Goal: Information Seeking & Learning: Learn about a topic

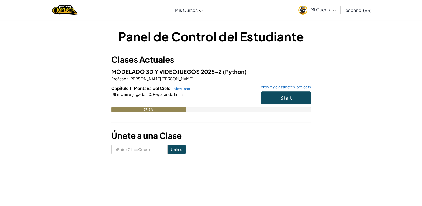
click at [288, 90] on h6 "Capítulo 1: Montaña del Cielo view map view my classmates' projects" at bounding box center [211, 88] width 200 height 6
click at [288, 94] on span "Start" at bounding box center [286, 97] width 12 height 6
click at [299, 99] on button "Start" at bounding box center [286, 97] width 50 height 13
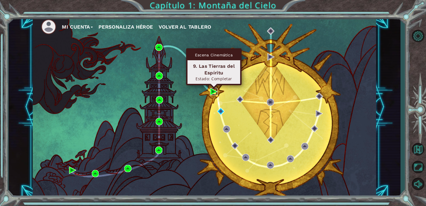
click at [213, 90] on img at bounding box center [213, 91] width 7 height 7
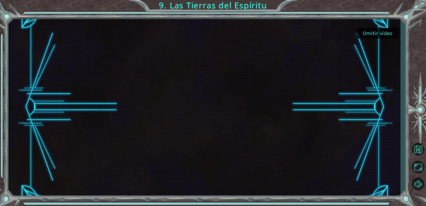
click at [375, 33] on button "Omitir video" at bounding box center [378, 33] width 42 height 11
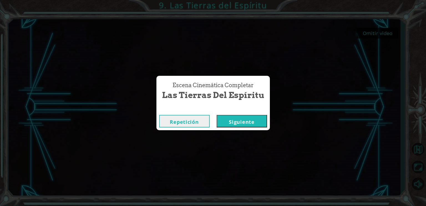
click at [249, 121] on button "Siguiente" at bounding box center [242, 121] width 51 height 12
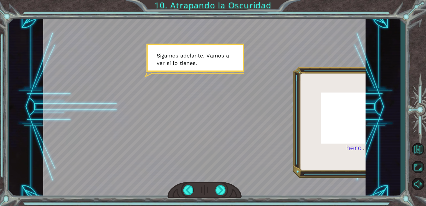
scroll to position [0, 125]
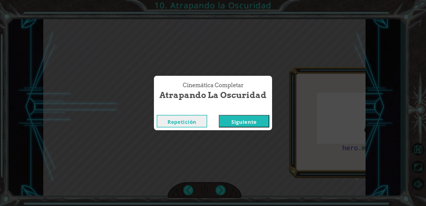
click at [251, 126] on button "Siguiente" at bounding box center [244, 121] width 51 height 12
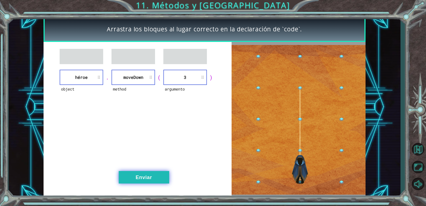
click at [141, 180] on button "Enviar" at bounding box center [144, 177] width 51 height 12
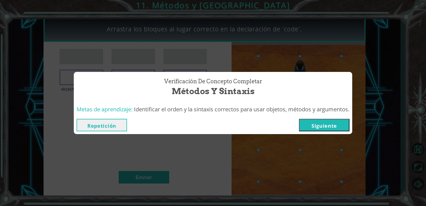
click at [313, 126] on button "Siguiente" at bounding box center [324, 125] width 51 height 12
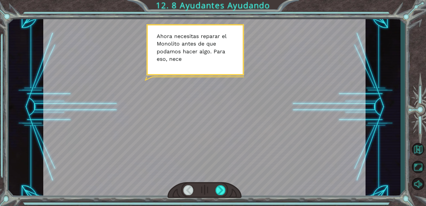
click at [177, 105] on div at bounding box center [204, 106] width 322 height 181
click at [212, 64] on div at bounding box center [204, 106] width 322 height 181
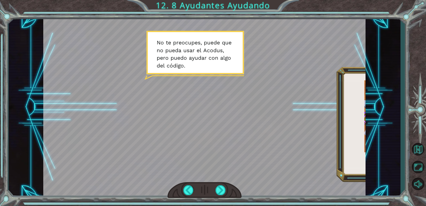
scroll to position [0, 81]
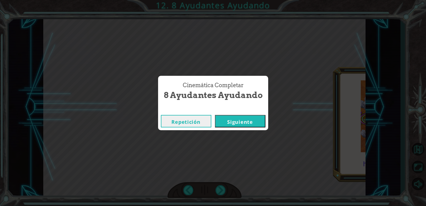
click at [255, 119] on button "Siguiente" at bounding box center [240, 121] width 51 height 12
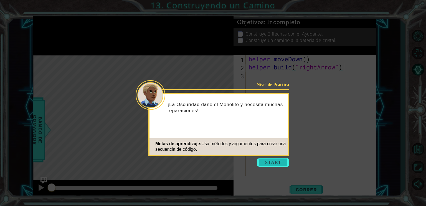
click at [271, 164] on button "Start" at bounding box center [274, 162] width 32 height 9
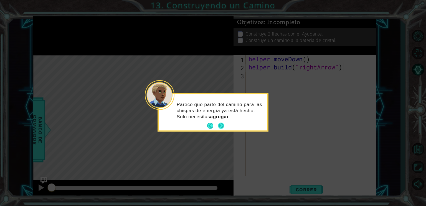
click at [223, 127] on button "Next" at bounding box center [221, 126] width 6 height 6
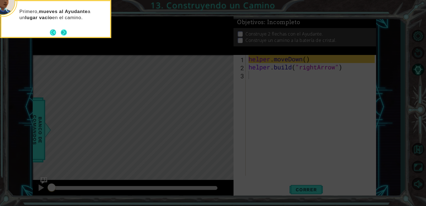
click at [62, 35] on button "Next" at bounding box center [64, 32] width 6 height 6
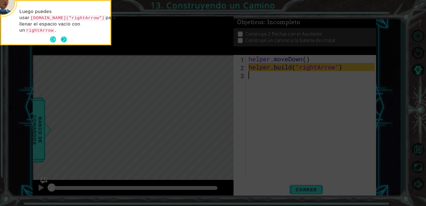
click at [65, 36] on button "Next" at bounding box center [64, 39] width 6 height 6
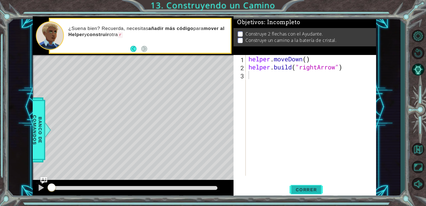
click at [309, 193] on button "Correr" at bounding box center [306, 189] width 33 height 14
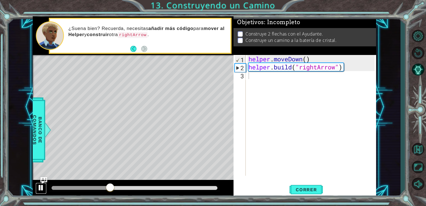
click at [42, 192] on button at bounding box center [41, 188] width 11 height 11
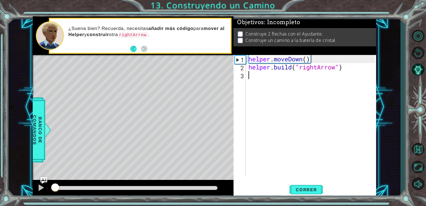
drag, startPoint x: 111, startPoint y: 185, endPoint x: 55, endPoint y: 185, distance: 55.5
click at [55, 185] on div at bounding box center [55, 188] width 10 height 10
drag, startPoint x: 316, startPoint y: 60, endPoint x: 228, endPoint y: 47, distance: 89.1
click at [228, 47] on div "1 ההההההההההההההההההההההההההההההההההההההההההההההההההההההההההההההההההההההההההההה…" at bounding box center [205, 106] width 344 height 181
type textarea "helper.moveDown()"
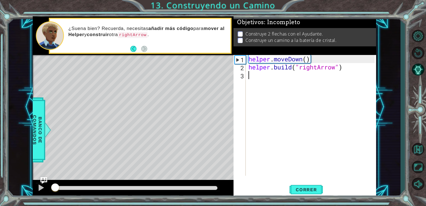
click at [261, 73] on div "helper . moveDown ( ) helper . build ( "rightArrow" )" at bounding box center [313, 123] width 130 height 137
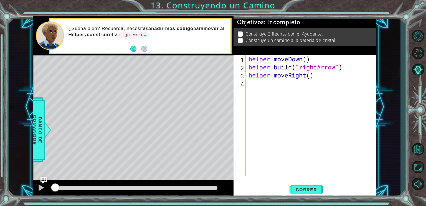
scroll to position [0, 3]
drag, startPoint x: 352, startPoint y: 68, endPoint x: 248, endPoint y: 66, distance: 103.5
click at [248, 66] on div "helper . moveDown ( ) helper . build ( "rightArrow" ) helper . moveRight ( 3 )" at bounding box center [313, 123] width 130 height 137
type textarea "[DOMAIN_NAME]("rightArrow")"
click at [260, 86] on div "helper . moveDown ( ) helper . build ( "rightArrow" ) helper . moveRight ( 3 )" at bounding box center [313, 123] width 130 height 137
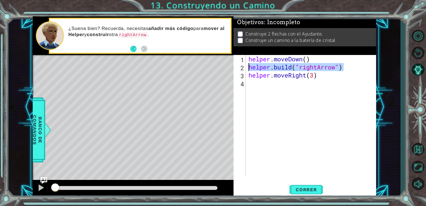
scroll to position [0, 0]
paste textarea "[DOMAIN_NAME]("rightArrow")"
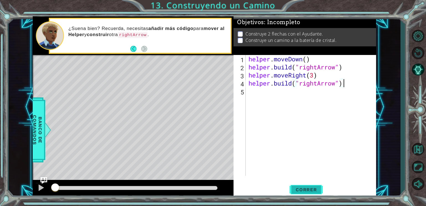
type textarea "[DOMAIN_NAME]("rightArrow")"
click at [311, 188] on span "Correr" at bounding box center [306, 190] width 32 height 6
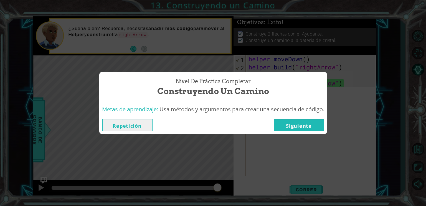
click at [289, 127] on button "Siguiente" at bounding box center [299, 125] width 51 height 12
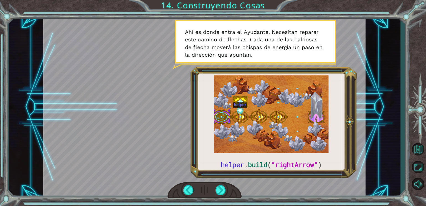
click at [353, 62] on div at bounding box center [204, 106] width 322 height 181
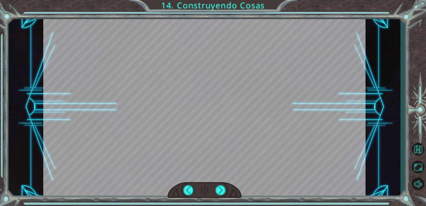
scroll to position [0, 186]
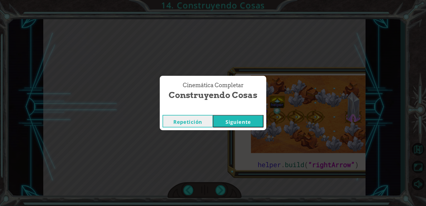
click at [245, 131] on div "Cinemática Completar Construyendo Cosas Repetición [GEOGRAPHIC_DATA]" at bounding box center [213, 103] width 426 height 206
click at [242, 122] on button "Siguiente" at bounding box center [238, 121] width 51 height 12
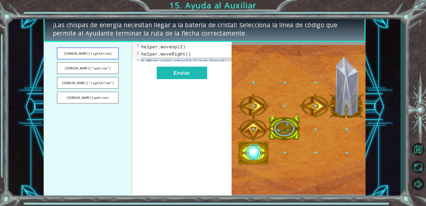
click at [97, 53] on button "[DOMAIN_NAME](rightArrow)" at bounding box center [88, 53] width 62 height 12
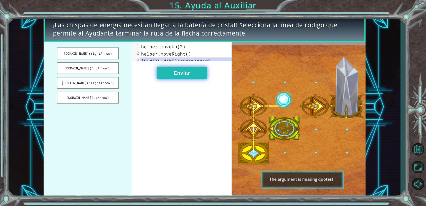
click at [177, 73] on button "Enviar" at bounding box center [182, 73] width 51 height 12
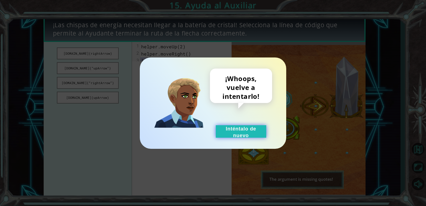
click at [257, 134] on button "Inténtalo de nuevo" at bounding box center [241, 131] width 51 height 12
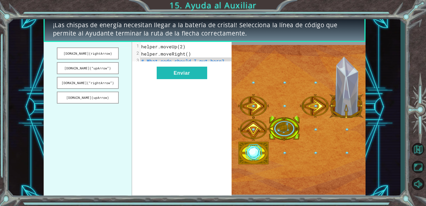
click at [189, 54] on pre "helper.moveRight()" at bounding box center [188, 53] width 96 height 7
click at [106, 69] on button "[DOMAIN_NAME](“upArrow”)" at bounding box center [88, 68] width 62 height 12
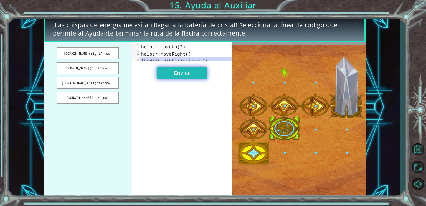
click at [195, 77] on button "Enviar" at bounding box center [182, 73] width 51 height 12
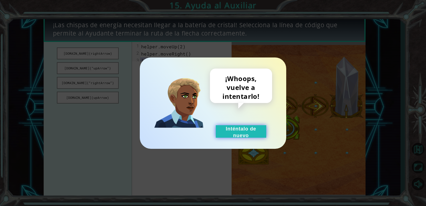
click at [242, 130] on button "Inténtalo de nuevo" at bounding box center [241, 131] width 51 height 12
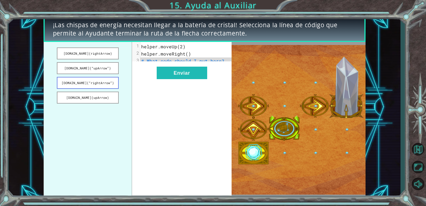
click at [105, 82] on button "[DOMAIN_NAME](“rightArrow”)" at bounding box center [88, 83] width 62 height 12
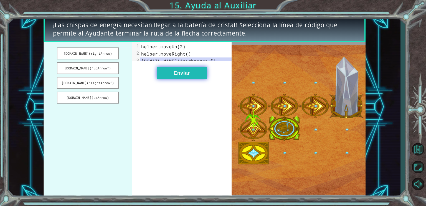
click at [190, 76] on button "Enviar" at bounding box center [182, 73] width 51 height 12
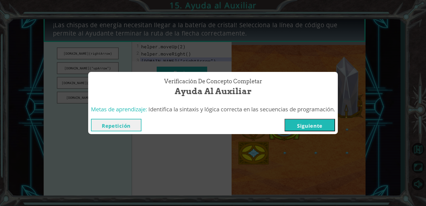
click at [308, 128] on button "Siguiente" at bounding box center [310, 125] width 51 height 12
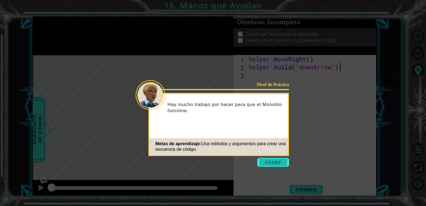
click at [275, 163] on button "Start" at bounding box center [274, 162] width 32 height 9
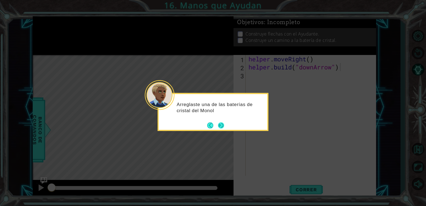
click at [224, 127] on button "Next" at bounding box center [221, 125] width 6 height 6
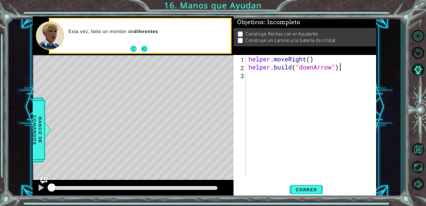
click at [142, 49] on button "Next" at bounding box center [144, 49] width 6 height 6
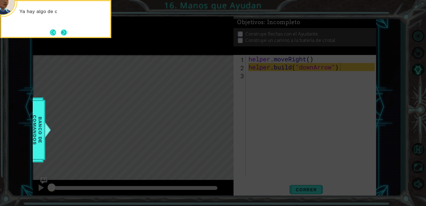
click at [65, 32] on button "Next" at bounding box center [64, 32] width 6 height 6
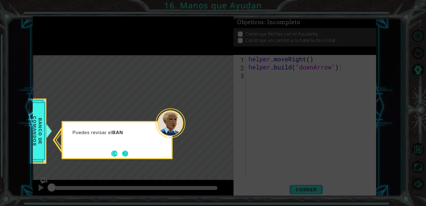
click at [126, 152] on button "Next" at bounding box center [125, 153] width 6 height 6
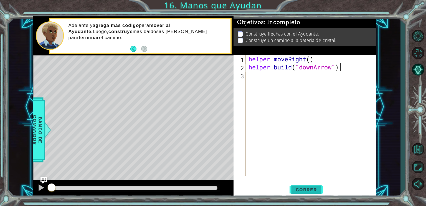
click at [310, 191] on span "Correr" at bounding box center [306, 190] width 32 height 6
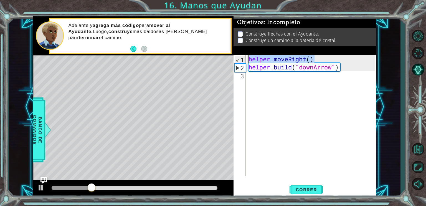
drag, startPoint x: 319, startPoint y: 57, endPoint x: 248, endPoint y: 59, distance: 71.9
click at [248, 59] on div "helper . moveRight ( ) helper . build ( "downArrow" )" at bounding box center [313, 123] width 130 height 137
type textarea "helper.moveRight()"
click at [254, 78] on div "helper . moveRight ( ) helper . build ( "downArrow" )" at bounding box center [313, 123] width 130 height 137
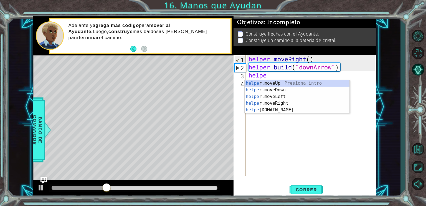
scroll to position [0, 1]
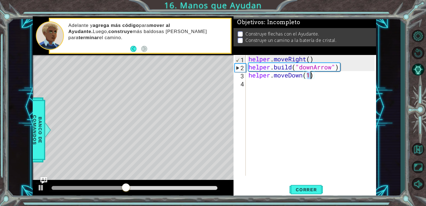
type textarea "helper.moveDown()"
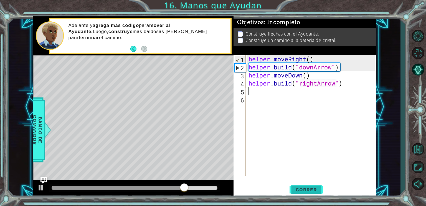
type textarea "[DOMAIN_NAME]("rightArrow")"
click at [315, 186] on button "Correr" at bounding box center [306, 189] width 33 height 14
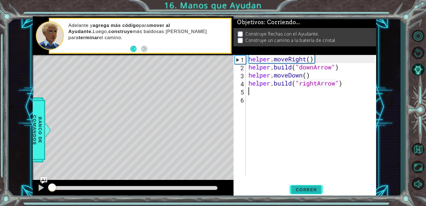
scroll to position [0, 0]
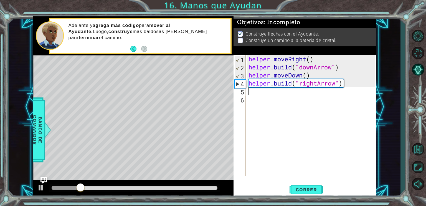
click at [282, 98] on div "helper . moveRight ( ) helper . build ( "downArrow" ) helper . moveDown ( ) hel…" at bounding box center [313, 123] width 130 height 137
click at [262, 94] on div "helper . moveRight ( ) helper . build ( "downArrow" ) helper . moveDown ( ) hel…" at bounding box center [313, 123] width 130 height 137
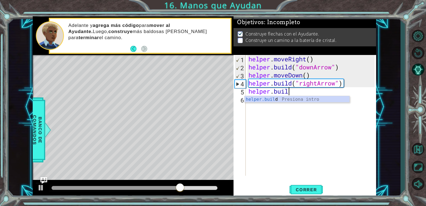
scroll to position [0, 1]
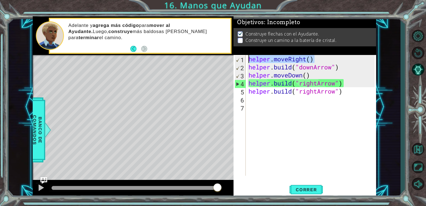
drag, startPoint x: 317, startPoint y: 59, endPoint x: 243, endPoint y: 58, distance: 74.4
click at [243, 58] on div "[DOMAIN_NAME]("rightArrow") 1 2 3 4 5 6 7 helper . moveRight ( ) helper . build…" at bounding box center [304, 115] width 141 height 121
click at [349, 81] on div "helper . moveRight ( ) helper . build ( "downArrow" ) helper . moveDown ( ) hel…" at bounding box center [313, 123] width 130 height 137
type textarea "[DOMAIN_NAME]("rightArrow")"
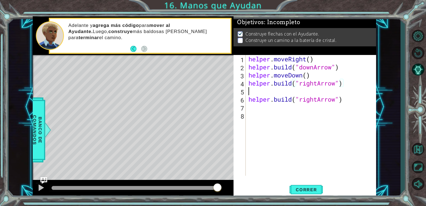
scroll to position [0, 0]
paste textarea "helper.moveRight()"
type textarea "helper.moveRight()"
click at [306, 190] on span "Correr" at bounding box center [306, 190] width 32 height 6
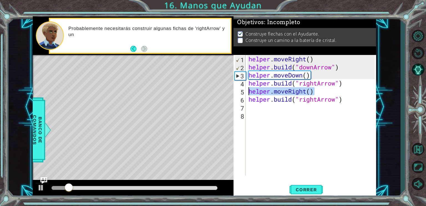
drag, startPoint x: 327, startPoint y: 92, endPoint x: 244, endPoint y: 90, distance: 83.3
click at [244, 90] on div "helper.moveRight() 1 2 3 4 5 6 7 8 helper . moveRight ( ) helper . build ( "dow…" at bounding box center [304, 115] width 141 height 121
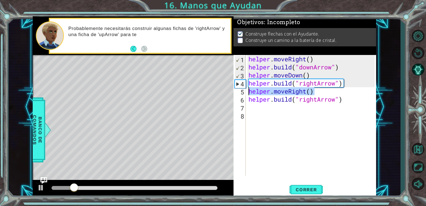
click at [256, 117] on div "helper . moveRight ( ) helper . build ( "downArrow" ) helper . moveDown ( ) hel…" at bounding box center [313, 123] width 130 height 137
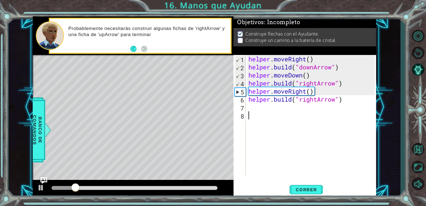
paste textarea "helper.moveRight()"
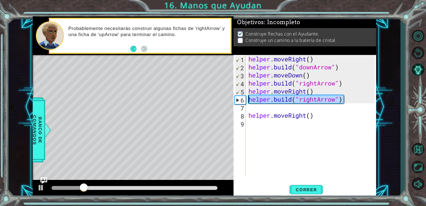
drag, startPoint x: 350, startPoint y: 100, endPoint x: 245, endPoint y: 97, distance: 104.7
click at [245, 97] on div "helper.moveRight() 1 2 3 4 5 6 7 8 9 helper . moveRight ( ) helper . build ( "d…" at bounding box center [304, 115] width 141 height 121
type textarea "[DOMAIN_NAME]("rightArrow")"
click at [253, 110] on div "helper . moveRight ( ) helper . build ( "downArrow" ) helper . moveDown ( ) hel…" at bounding box center [313, 123] width 130 height 137
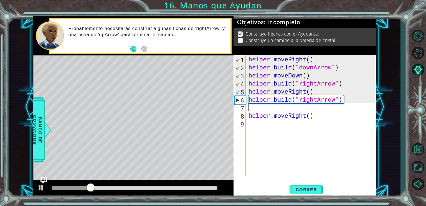
paste textarea "[DOMAIN_NAME]("rightArrow")"
type textarea "[DOMAIN_NAME]("rightArrow")"
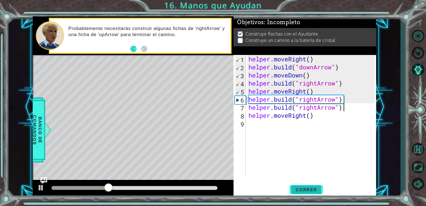
click at [307, 191] on span "Correr" at bounding box center [306, 190] width 32 height 6
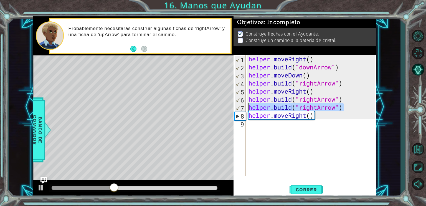
drag, startPoint x: 344, startPoint y: 109, endPoint x: 234, endPoint y: 110, distance: 110.2
click at [234, 110] on div "[DOMAIN_NAME]("rightArrow") 1 2 3 4 5 6 7 8 9 helper . moveRight ( ) helper . b…" at bounding box center [304, 115] width 141 height 121
click at [257, 123] on div "helper . moveRight ( ) helper . build ( "downArrow" ) helper . moveDown ( ) hel…" at bounding box center [313, 123] width 130 height 137
paste textarea "[DOMAIN_NAME]("rightArrow")"
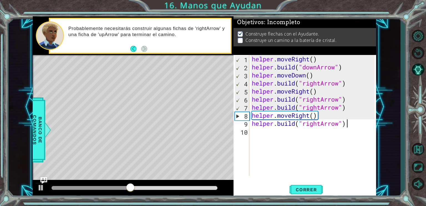
click at [340, 123] on div "helper . moveRight ( ) helper . build ( "downArrow" ) helper . moveDown ( ) hel…" at bounding box center [314, 123] width 127 height 137
click at [315, 126] on div "helper . moveRight ( ) helper . build ( "downArrow" ) helper . moveDown ( ) hel…" at bounding box center [314, 123] width 127 height 137
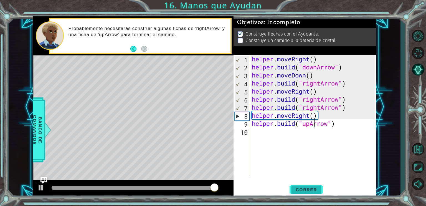
type textarea "[DOMAIN_NAME]("upArrow")"
click at [308, 189] on span "Correr" at bounding box center [306, 190] width 32 height 6
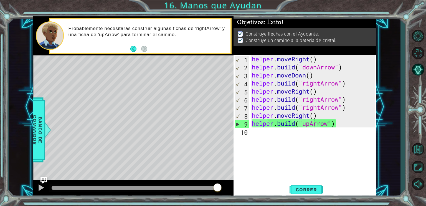
drag, startPoint x: 69, startPoint y: 185, endPoint x: 229, endPoint y: 182, distance: 160.2
click at [229, 182] on body "1 ההההההההההההההההההההההההההההההההההההההההההההההההההההההההההההההההההההההההההההה…" at bounding box center [213, 103] width 426 height 206
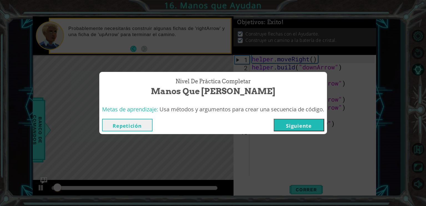
click at [302, 124] on button "Siguiente" at bounding box center [299, 125] width 51 height 12
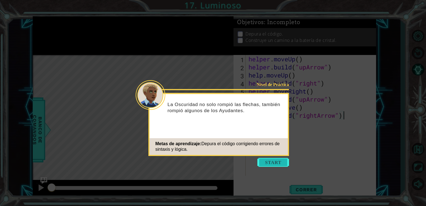
click at [273, 159] on button "Start" at bounding box center [274, 162] width 32 height 9
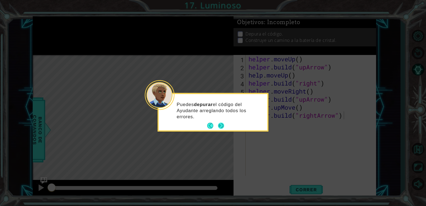
click at [224, 127] on button "Next" at bounding box center [221, 126] width 6 height 6
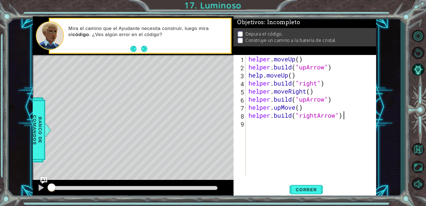
click at [265, 76] on div "helper . moveUp ( ) helper . build ( "upArrow" ) help . moveUp ( ) helper . bui…" at bounding box center [313, 123] width 130 height 137
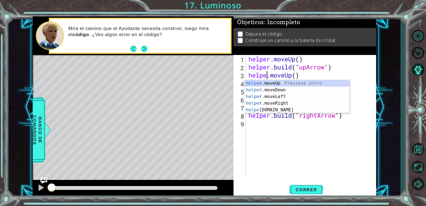
type textarea "helper.moveUp()"
click at [322, 154] on div "helper . moveUp ( ) helper . build ( "upArrow" ) helper . moveUp ( ) helper . b…" at bounding box center [313, 123] width 130 height 137
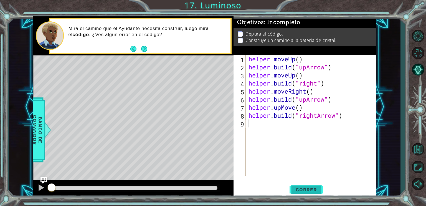
click at [308, 188] on span "Correr" at bounding box center [306, 190] width 32 height 6
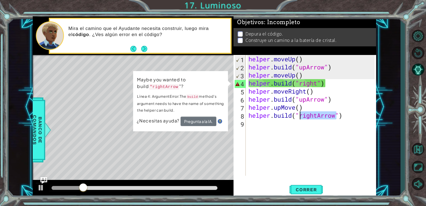
drag, startPoint x: 337, startPoint y: 115, endPoint x: 302, endPoint y: 115, distance: 35.5
click at [302, 115] on div "helper . moveUp ( ) helper . build ( "upArrow" ) helper . moveUp ( ) helper . b…" at bounding box center [313, 123] width 130 height 137
click at [318, 83] on div "helper . moveUp ( ) helper . build ( "upArrow" ) helper . moveUp ( ) helper . b…" at bounding box center [313, 123] width 130 height 137
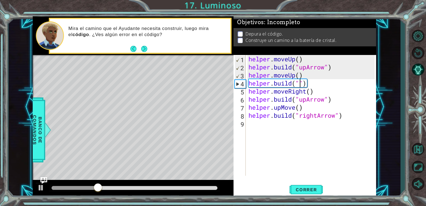
paste textarea "rightArrow"
click at [305, 189] on span "Correr" at bounding box center [306, 190] width 32 height 6
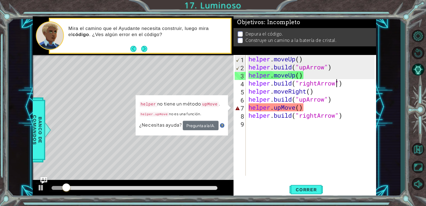
click at [303, 108] on div "helper . moveUp ( ) helper . build ( "upArrow" ) helper . moveUp ( ) helper . b…" at bounding box center [313, 123] width 130 height 137
type textarea "helper.upMove()"
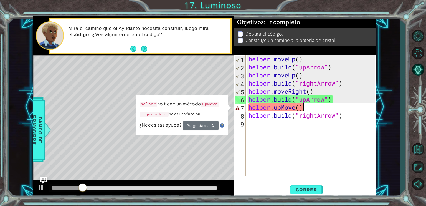
click at [300, 109] on div "helper . moveUp ( ) helper . build ( "upArrow" ) helper . moveUp ( ) helper . b…" at bounding box center [313, 123] width 130 height 137
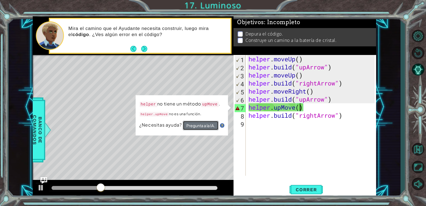
click at [212, 124] on button "Pregunta a la IA." at bounding box center [201, 125] width 36 height 9
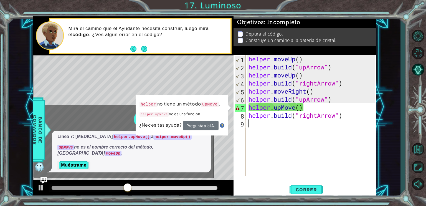
click at [294, 147] on div "helper . moveUp ( ) helper . build ( "upArrow" ) helper . moveUp ( ) helper . b…" at bounding box center [313, 123] width 130 height 137
click at [300, 107] on div "helper . moveUp ( ) helper . build ( "upArrow" ) helper . moveUp ( ) helper . b…" at bounding box center [313, 123] width 130 height 137
drag, startPoint x: 282, startPoint y: 109, endPoint x: 273, endPoint y: 110, distance: 8.7
click at [273, 110] on div "helper . moveUp ( ) helper . build ( "upArrow" ) helper . moveUp ( ) helper . b…" at bounding box center [313, 123] width 130 height 137
drag, startPoint x: 296, startPoint y: 76, endPoint x: 273, endPoint y: 75, distance: 22.5
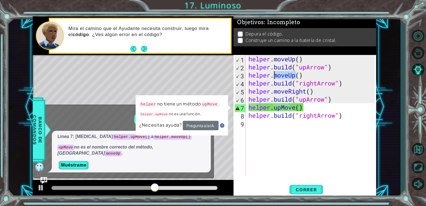
click at [273, 75] on div "helper . moveUp ( ) helper . build ( "upArrow" ) helper . moveUp ( ) helper . b…" at bounding box center [313, 123] width 130 height 137
drag, startPoint x: 295, startPoint y: 107, endPoint x: 274, endPoint y: 109, distance: 21.4
click at [274, 109] on div "helper . moveUp ( ) helper . build ( "upArrow" ) helper . moveUp ( ) helper . b…" at bounding box center [313, 123] width 130 height 137
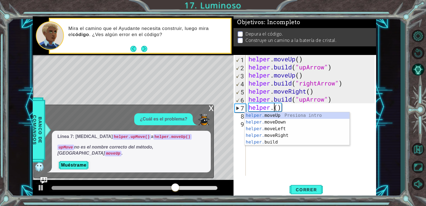
paste textarea "moveUp"
type textarea "helper.moveUp()"
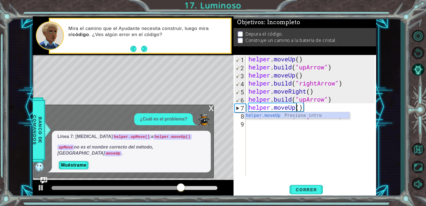
click at [278, 157] on div "helper . moveUp ( ) helper . build ( "upArrow" ) helper . moveUp ( ) helper . b…" at bounding box center [313, 123] width 130 height 137
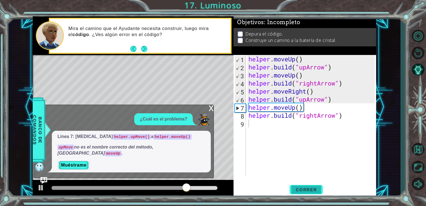
click at [316, 191] on span "Correr" at bounding box center [306, 190] width 32 height 6
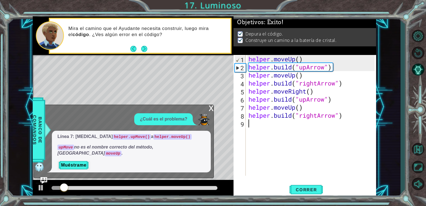
click at [210, 110] on div "x" at bounding box center [211, 108] width 5 height 6
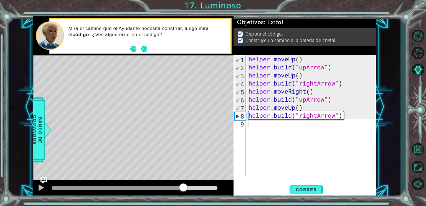
drag, startPoint x: 174, startPoint y: 186, endPoint x: 230, endPoint y: 192, distance: 55.5
click at [229, 191] on div at bounding box center [133, 189] width 201 height 18
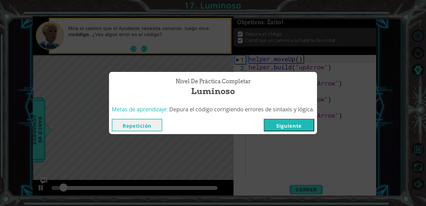
click at [294, 126] on button "Siguiente" at bounding box center [289, 125] width 51 height 12
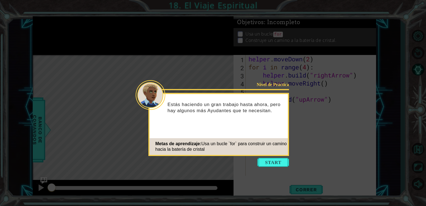
drag, startPoint x: 269, startPoint y: 162, endPoint x: 272, endPoint y: 154, distance: 8.3
click at [269, 162] on button "Start" at bounding box center [274, 162] width 32 height 9
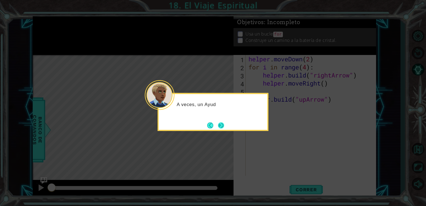
click at [224, 126] on button "Next" at bounding box center [221, 125] width 6 height 6
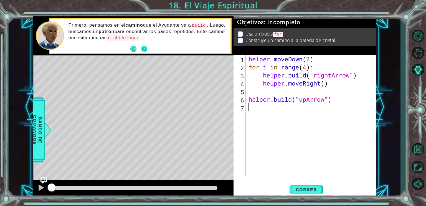
click at [146, 47] on button "Next" at bounding box center [144, 49] width 6 height 6
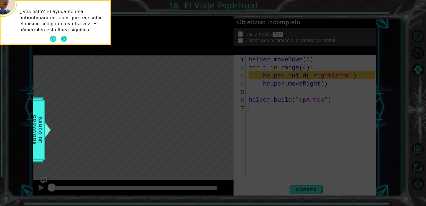
click at [65, 37] on button "Next" at bounding box center [64, 39] width 6 height 6
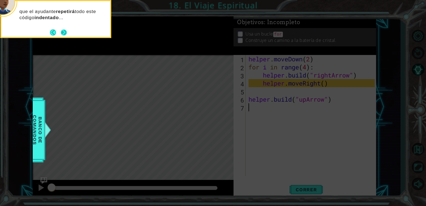
click at [64, 30] on button "Next" at bounding box center [64, 32] width 6 height 6
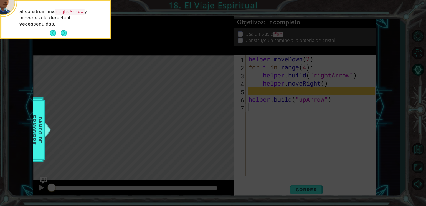
click at [64, 30] on button "Next" at bounding box center [64, 33] width 6 height 6
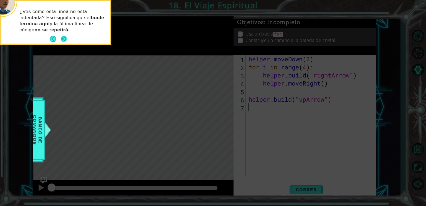
click at [65, 36] on button "Next" at bounding box center [64, 39] width 6 height 6
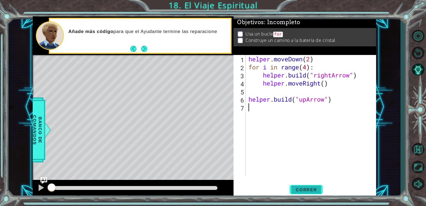
click at [311, 185] on button "Correr" at bounding box center [306, 189] width 33 height 14
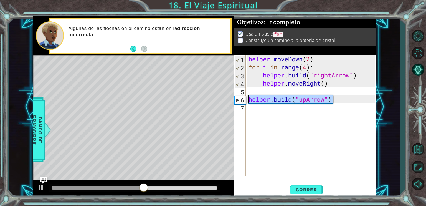
drag, startPoint x: 337, startPoint y: 99, endPoint x: 248, endPoint y: 97, distance: 89.1
click at [248, 97] on div "helper . moveDown ( 2 ) for i in range ( 4 ) : helper . build ( "rightArrow" ) …" at bounding box center [313, 123] width 130 height 137
type textarea "[DOMAIN_NAME]("upArrow")"
click at [289, 115] on div "helper . moveDown ( 2 ) for i in range ( 4 ) : helper . build ( "rightArrow" ) …" at bounding box center [313, 123] width 130 height 137
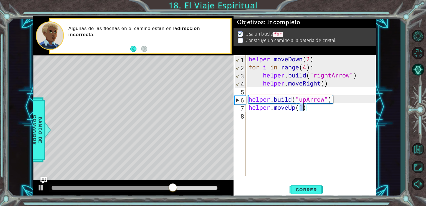
type textarea "helper.moveUp()"
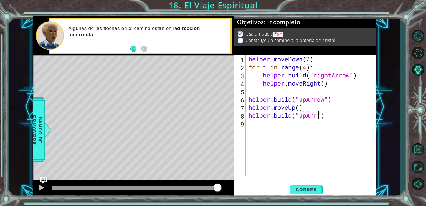
scroll to position [0, 3]
type textarea "[DOMAIN_NAME]("upArrow")"
click at [300, 187] on span "Correr" at bounding box center [306, 190] width 32 height 6
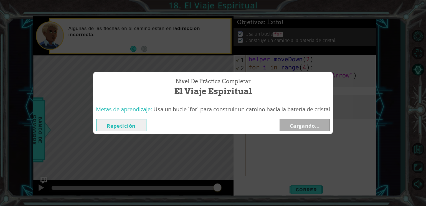
drag, startPoint x: 61, startPoint y: 187, endPoint x: 225, endPoint y: 193, distance: 164.7
click at [225, 193] on body "1 ההההההההההההההההההההההההההההההההההההההההההההההההההההההההההההההההההההההההההההה…" at bounding box center [213, 103] width 426 height 206
click at [316, 125] on button "Siguiente" at bounding box center [305, 125] width 51 height 12
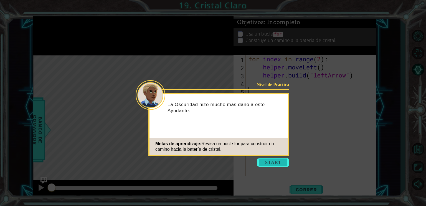
click at [272, 163] on button "Start" at bounding box center [274, 162] width 32 height 9
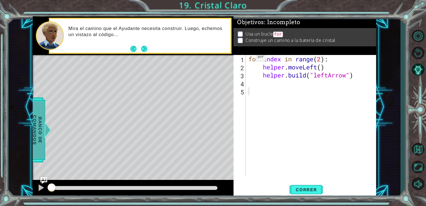
click at [38, 116] on span "Banco de comandos" at bounding box center [37, 129] width 14 height 57
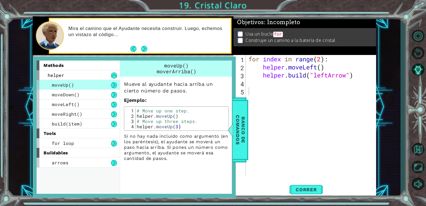
click at [290, 113] on div "for index in range ( 2 ) : helper . moveLeft ( ) helper . build ( "leftArrow" )" at bounding box center [313, 123] width 130 height 137
click at [240, 120] on span "Banco de comandos" at bounding box center [240, 129] width 14 height 57
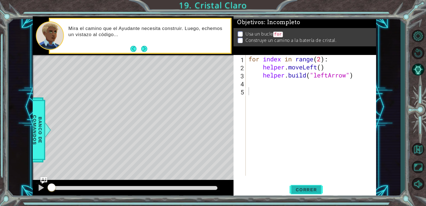
click at [298, 188] on span "Correr" at bounding box center [306, 190] width 32 height 6
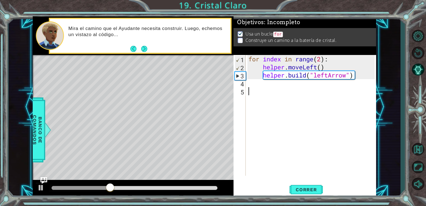
click at [322, 60] on div "for index in range ( 2 ) : helper . moveLeft ( ) helper . build ( "leftArrow" )" at bounding box center [313, 123] width 130 height 137
type textarea "for index in range(4):"
click at [318, 182] on button "Correr" at bounding box center [306, 189] width 33 height 14
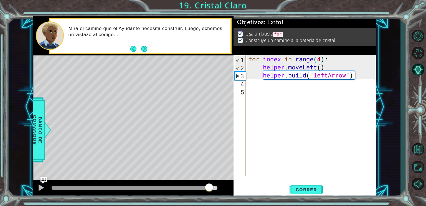
drag, startPoint x: 70, startPoint y: 187, endPoint x: 218, endPoint y: 177, distance: 148.0
click at [218, 177] on div "methods helper moveUp() moveDown() moveLeft() moveRight() build(item) tools for…" at bounding box center [205, 106] width 344 height 181
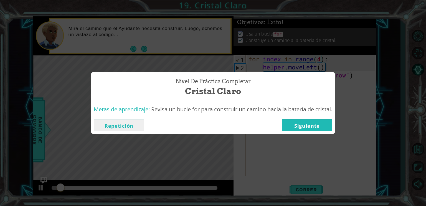
click at [309, 122] on button "Siguiente" at bounding box center [307, 125] width 51 height 12
